Goal: Task Accomplishment & Management: Manage account settings

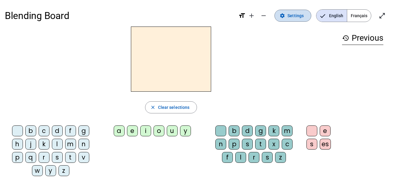
click at [298, 16] on span "Settings" at bounding box center [295, 15] width 16 height 7
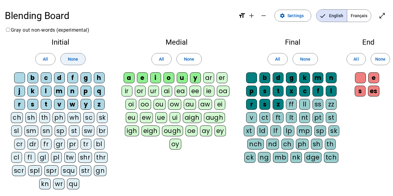
click at [80, 59] on span at bounding box center [73, 59] width 25 height 14
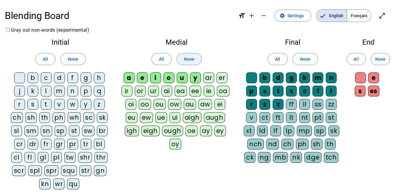
click at [189, 62] on span "None" at bounding box center [189, 58] width 10 height 7
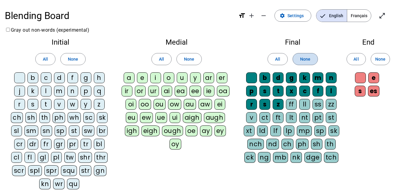
click at [313, 58] on span at bounding box center [305, 59] width 25 height 14
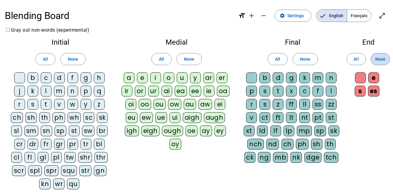
click at [376, 58] on span "None" at bounding box center [380, 58] width 10 height 7
click at [32, 77] on div "b" at bounding box center [32, 77] width 11 height 11
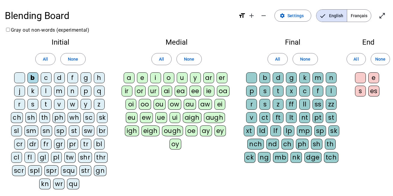
click at [50, 92] on div "l" at bounding box center [46, 91] width 11 height 11
click at [60, 92] on div "m" at bounding box center [59, 91] width 11 height 11
click at [31, 101] on div "s" at bounding box center [32, 104] width 11 height 11
click at [47, 107] on div "t" at bounding box center [46, 104] width 11 height 11
click at [53, 106] on letter-bubble "t" at bounding box center [47, 105] width 13 height 13
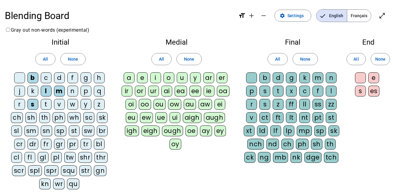
click at [132, 78] on div "a" at bounding box center [129, 77] width 11 height 11
click at [183, 79] on div "u" at bounding box center [182, 77] width 11 height 11
click at [249, 78] on div at bounding box center [251, 77] width 11 height 11
click at [278, 78] on div "d" at bounding box center [278, 77] width 11 height 11
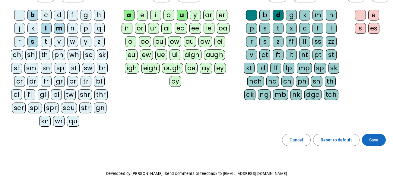
scroll to position [41, 0]
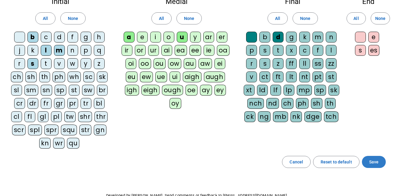
click at [373, 165] on span "Save" at bounding box center [373, 161] width 9 height 7
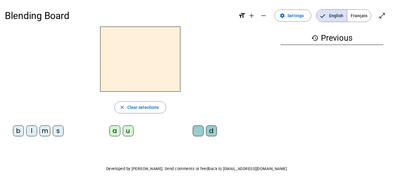
click at [136, 78] on h2 at bounding box center [140, 59] width 80 height 65
click at [18, 132] on div "b" at bounding box center [18, 130] width 11 height 11
click at [115, 131] on div "a" at bounding box center [114, 130] width 11 height 11
click at [32, 132] on div "l" at bounding box center [31, 130] width 11 height 11
click at [261, 56] on div "la" at bounding box center [140, 59] width 271 height 65
